Goal: Transaction & Acquisition: Subscribe to service/newsletter

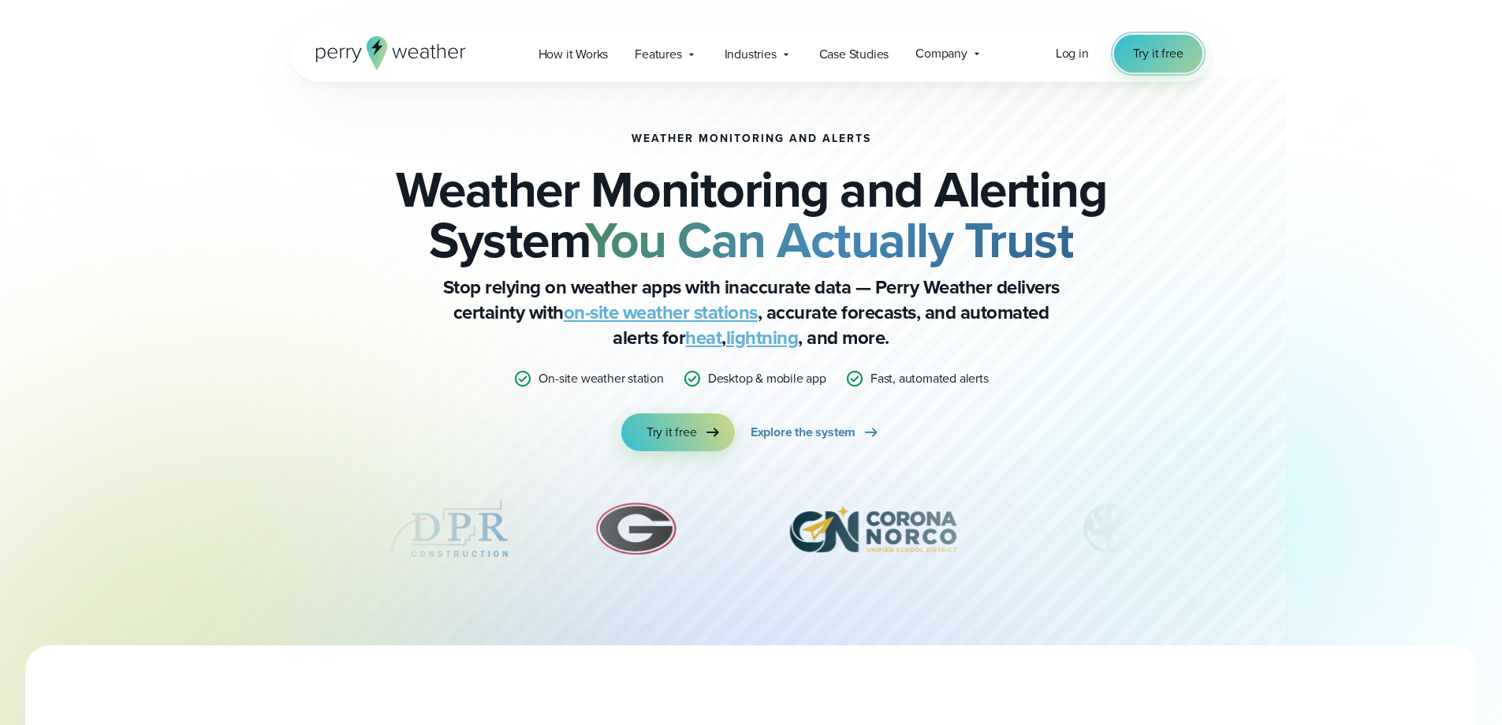
click at [1150, 59] on span "Try it free" at bounding box center [1158, 53] width 50 height 19
